Goal: Transaction & Acquisition: Purchase product/service

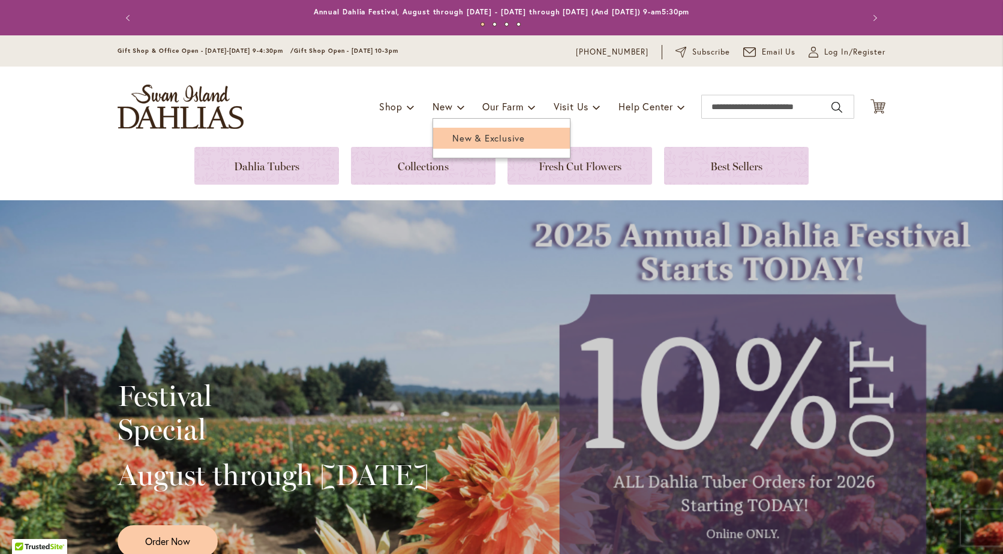
click at [467, 144] on link "New & Exclusive" at bounding box center [501, 138] width 137 height 21
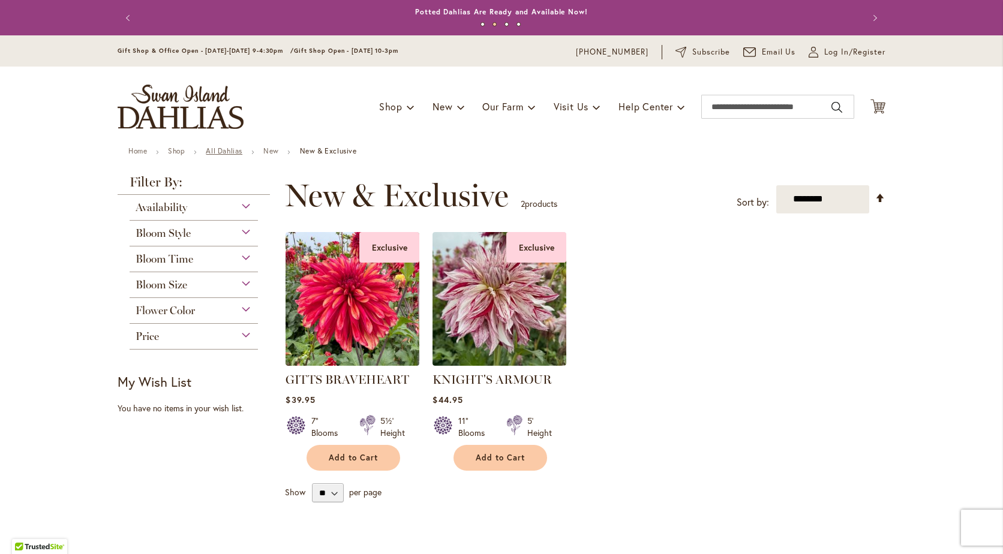
click at [218, 151] on link "All Dahlias" at bounding box center [224, 150] width 37 height 9
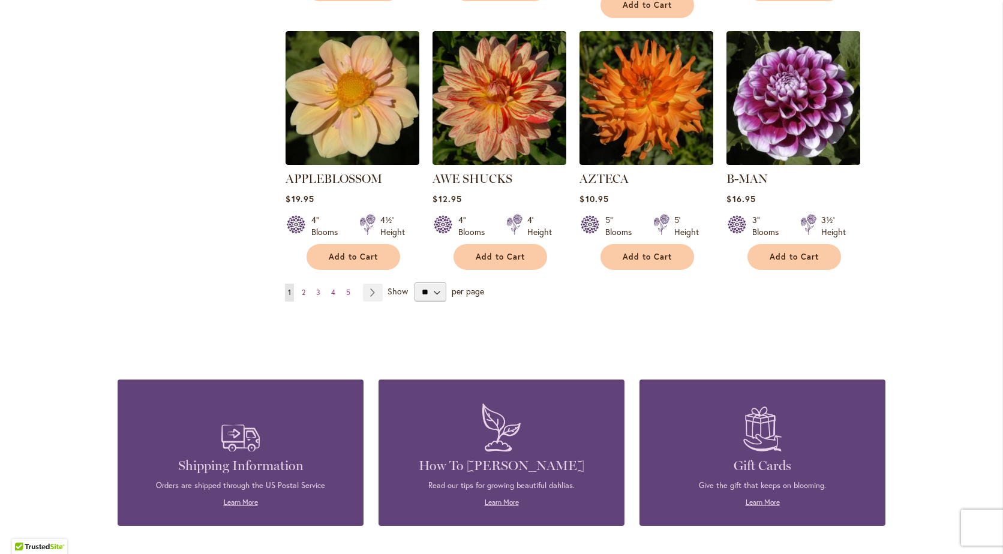
scroll to position [1019, 0]
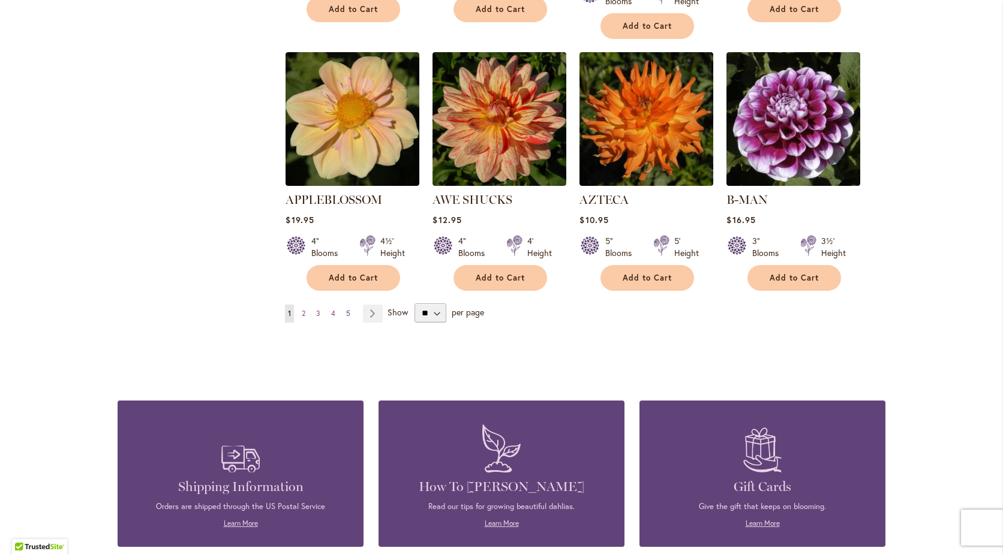
click at [346, 309] on span "5" at bounding box center [348, 313] width 4 height 9
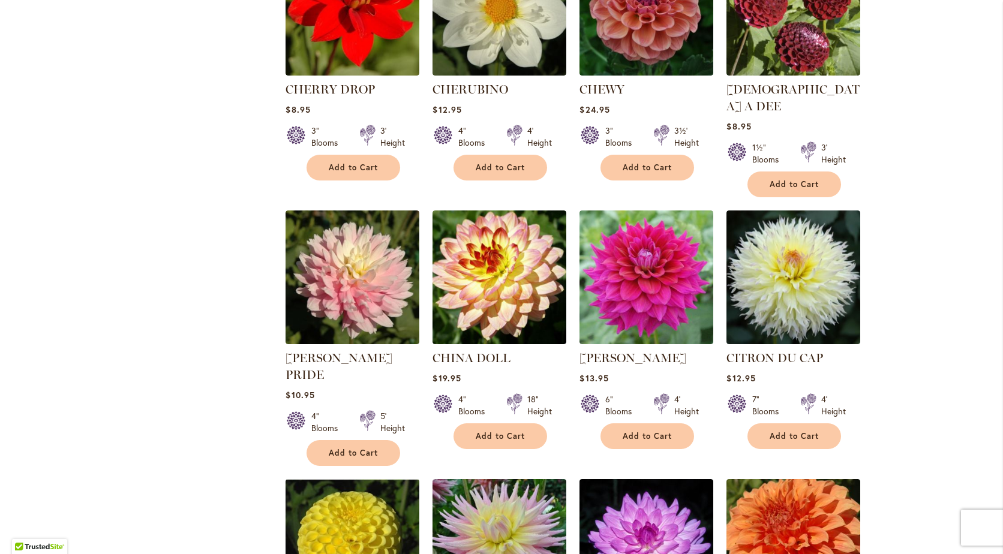
scroll to position [660, 0]
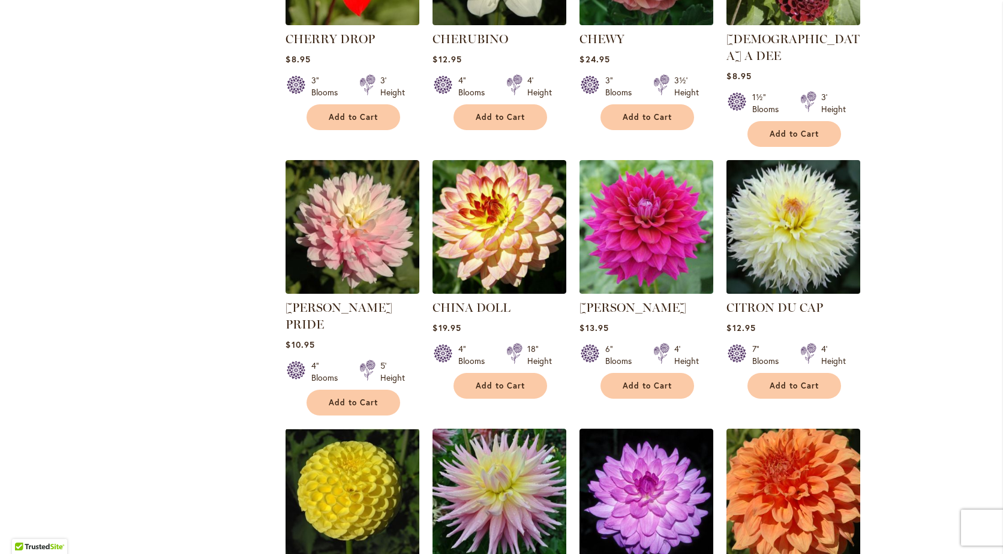
click at [775, 223] on img at bounding box center [793, 227] width 140 height 140
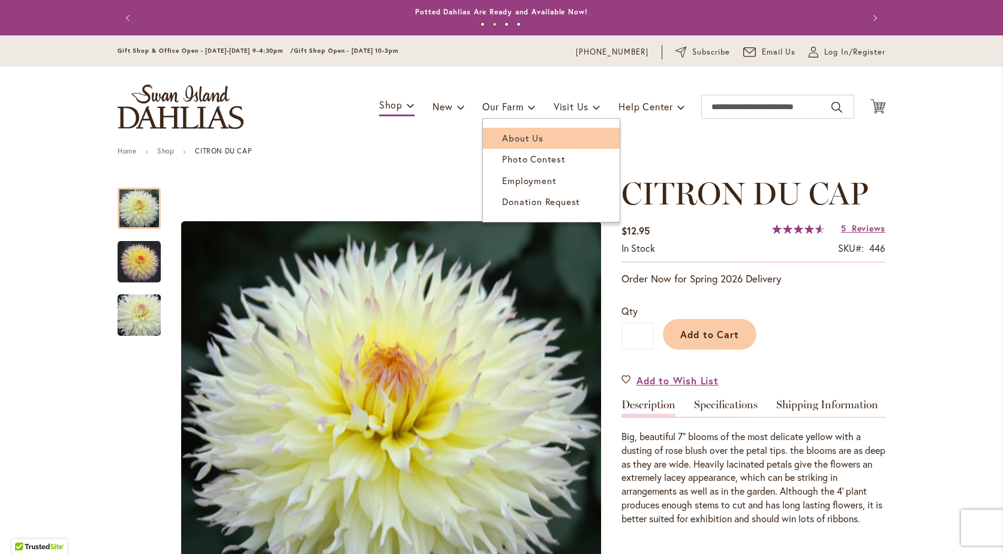
click at [513, 142] on span "About Us" at bounding box center [522, 138] width 41 height 12
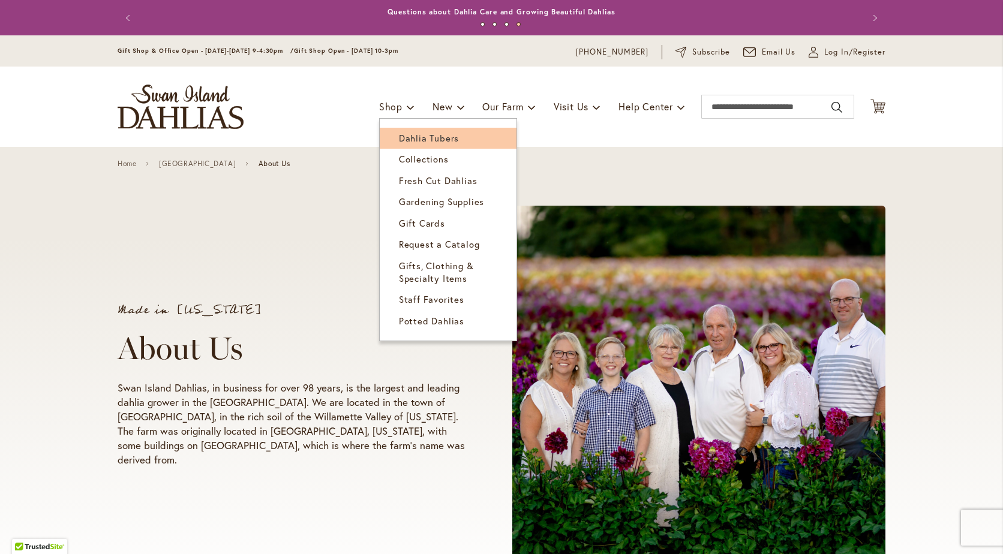
click at [419, 136] on span "Dahlia Tubers" at bounding box center [429, 138] width 60 height 12
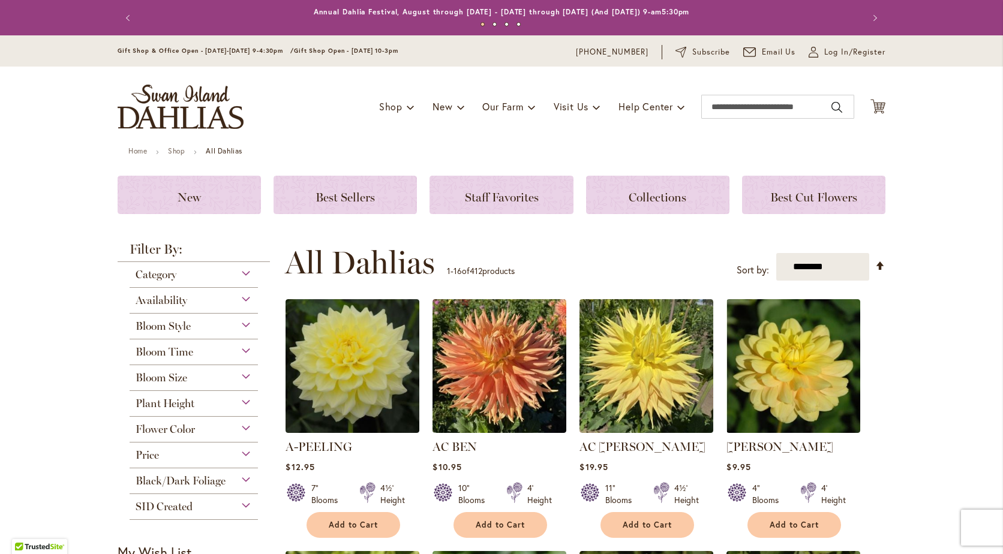
click at [177, 325] on span "Bloom Style" at bounding box center [163, 326] width 55 height 13
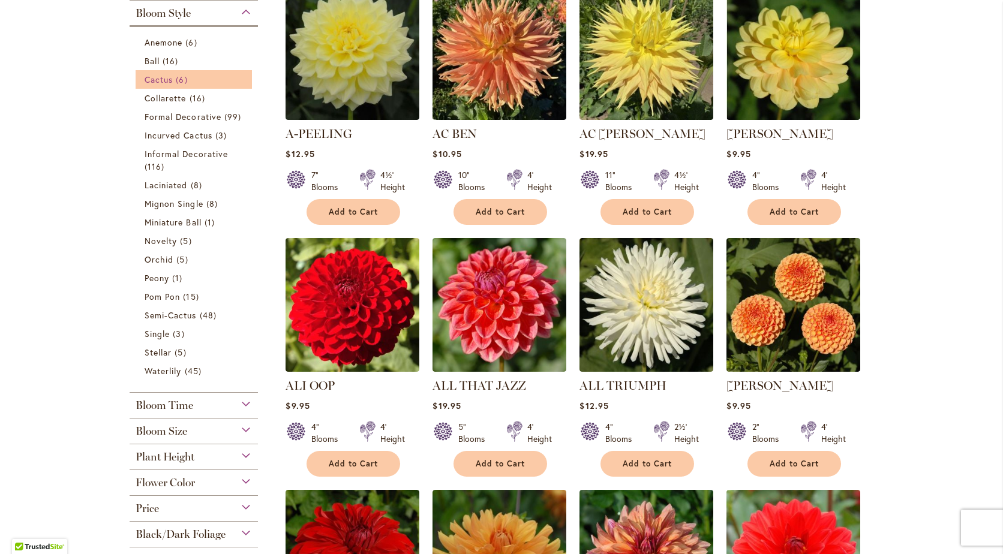
click at [152, 82] on span "Cactus" at bounding box center [159, 79] width 28 height 11
